Goal: Find specific page/section: Find specific page/section

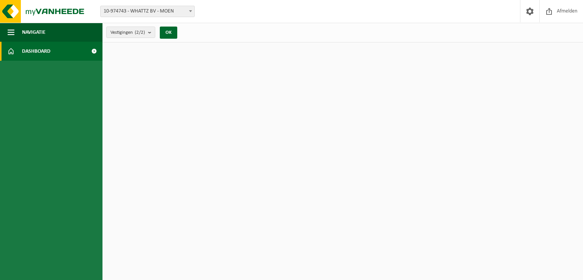
click at [84, 54] on link "Dashboard" at bounding box center [51, 51] width 102 height 19
click at [148, 29] on button "Vestigingen (2/2)" at bounding box center [130, 32] width 49 height 11
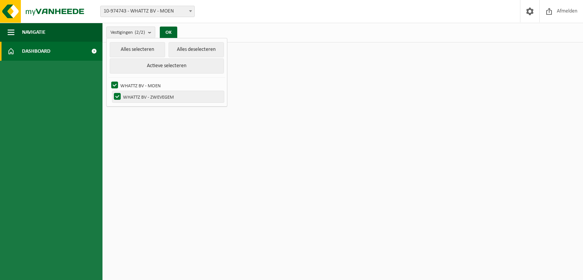
click at [150, 98] on label "WHATTZ BV - ZWEVEGEM" at bounding box center [168, 96] width 112 height 11
click at [111, 91] on input "WHATTZ BV - ZWEVEGEM" at bounding box center [111, 91] width 0 height 0
click at [150, 98] on label "WHATTZ BV - ZWEVEGEM" at bounding box center [168, 96] width 112 height 11
click at [111, 91] on input "WHATTZ BV - ZWEVEGEM" at bounding box center [111, 91] width 0 height 0
checkbox input "true"
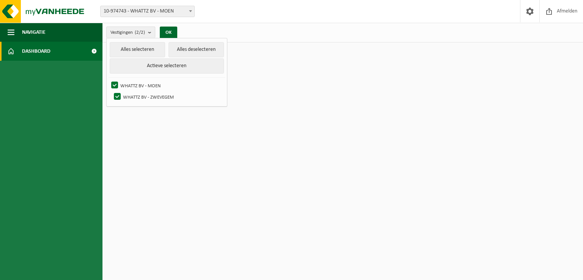
click at [89, 106] on ul "Navigatie Afmelden Dashboard" at bounding box center [51, 151] width 102 height 257
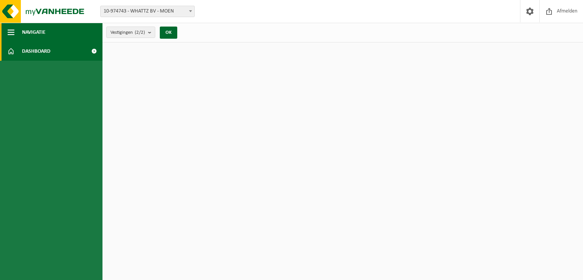
click at [58, 34] on button "Navigatie" at bounding box center [51, 32] width 102 height 19
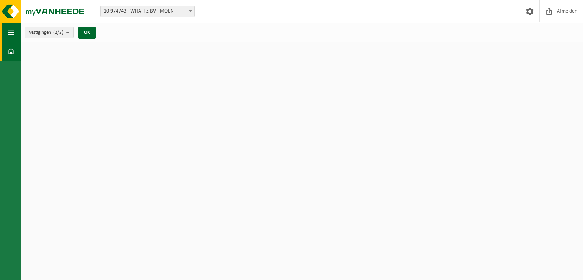
click at [6, 35] on button "Navigatie" at bounding box center [10, 32] width 21 height 19
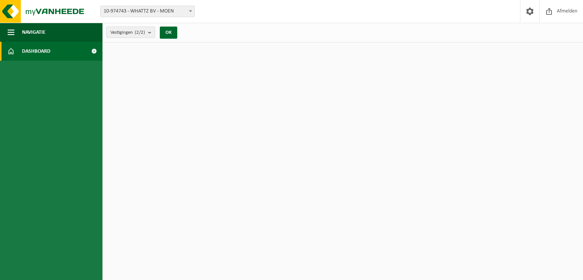
click at [15, 55] on link "Dashboard" at bounding box center [51, 51] width 102 height 19
click at [16, 2] on img at bounding box center [45, 11] width 91 height 23
